Goal: Check status: Check status

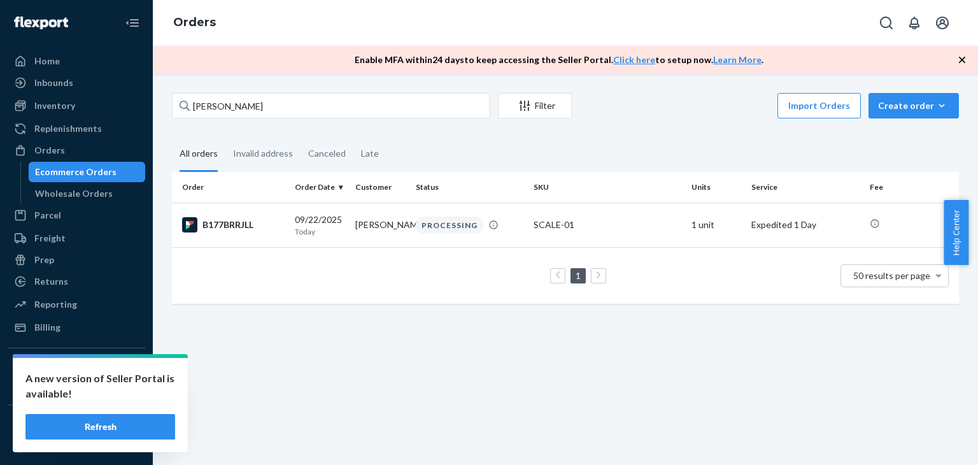
drag, startPoint x: 0, startPoint y: 0, endPoint x: 280, endPoint y: 116, distance: 303.1
click at [280, 116] on input "[PERSON_NAME]" at bounding box center [331, 105] width 318 height 25
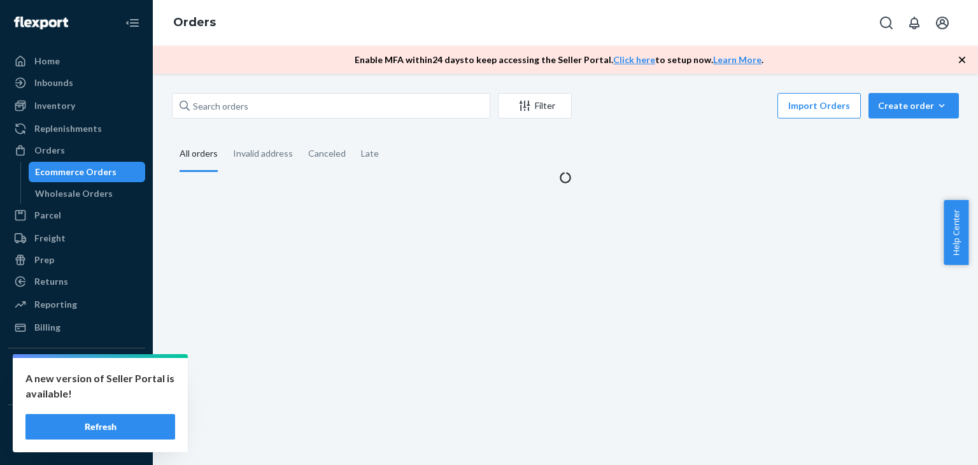
click at [135, 426] on button "Refresh" at bounding box center [100, 426] width 150 height 25
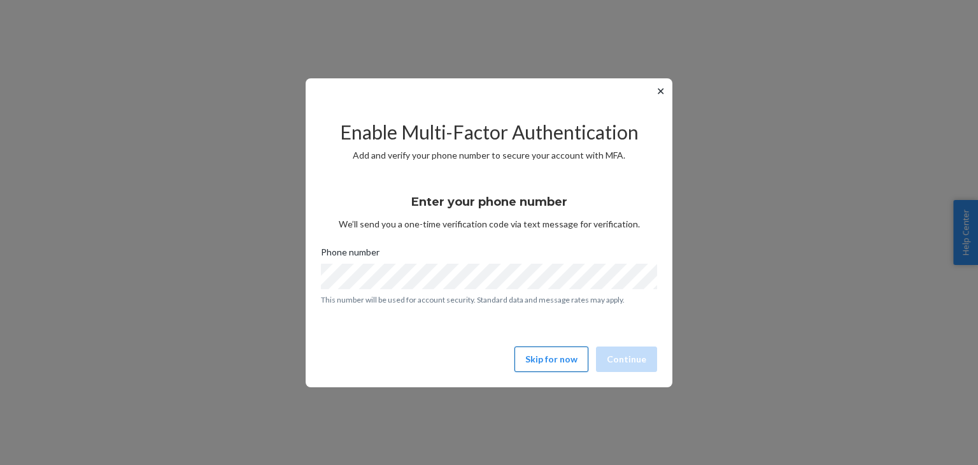
click at [551, 362] on button "Skip for now" at bounding box center [551, 358] width 74 height 25
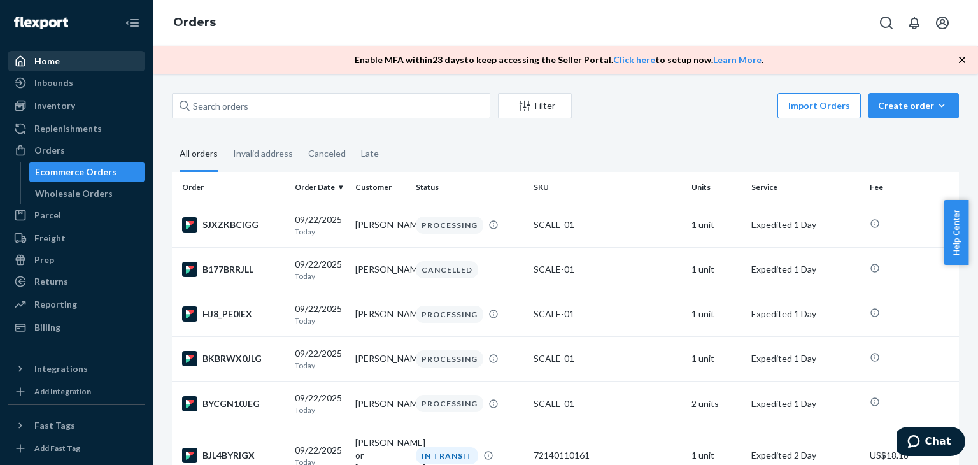
click at [71, 62] on div "Home" at bounding box center [76, 61] width 135 height 18
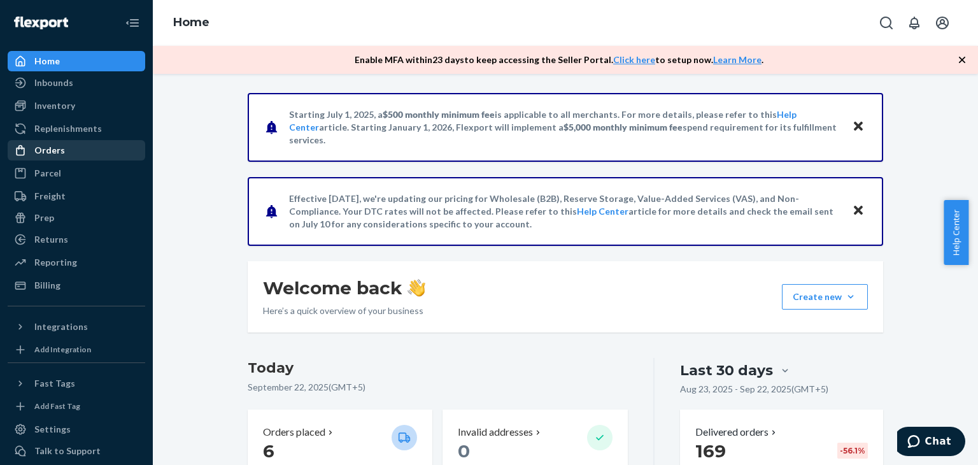
click at [72, 150] on div "Orders" at bounding box center [76, 150] width 135 height 18
